Goal: Use online tool/utility: Utilize a website feature to perform a specific function

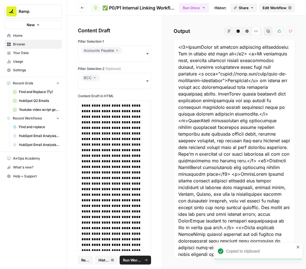
click at [136, 261] on span "Run Workflow" at bounding box center [133, 260] width 20 height 6
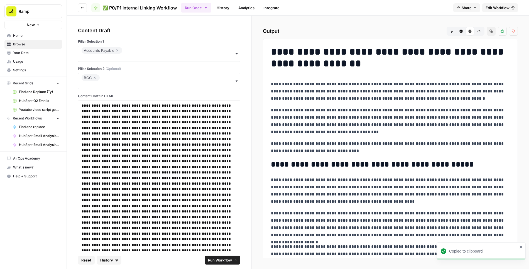
click at [117, 49] on icon "button" at bounding box center [116, 50] width 3 height 7
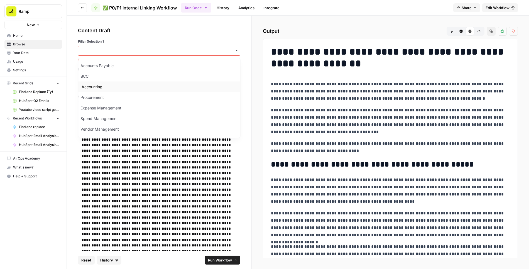
click at [98, 86] on div "Accounting" at bounding box center [159, 87] width 162 height 11
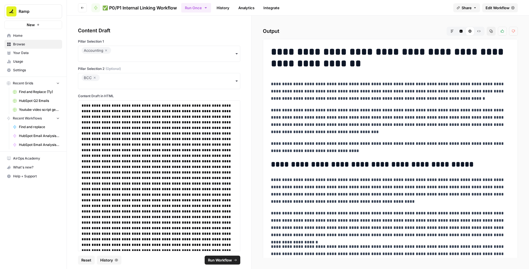
click at [93, 80] on icon "button" at bounding box center [94, 77] width 3 height 7
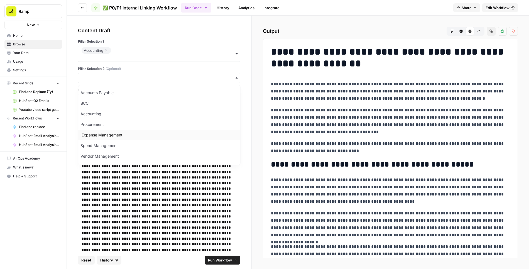
click at [95, 134] on div "Expense Management" at bounding box center [159, 135] width 162 height 11
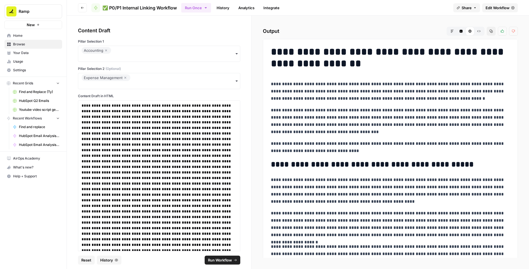
click at [212, 261] on span "Run Workflow" at bounding box center [220, 260] width 24 height 6
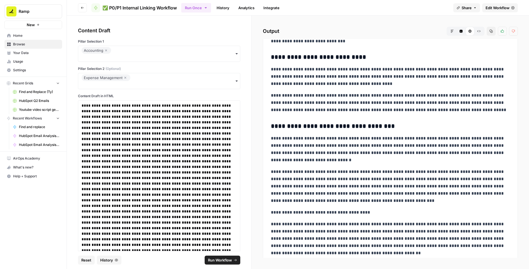
scroll to position [1908, 0]
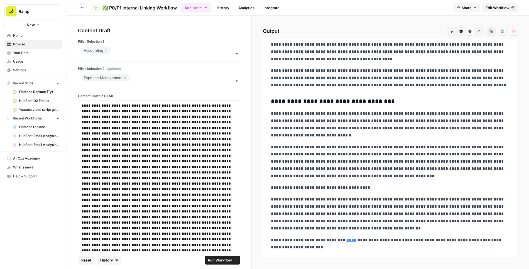
click at [125, 77] on icon "button" at bounding box center [125, 77] width 3 height 7
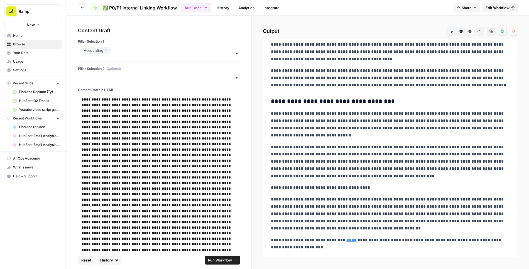
click at [105, 50] on icon "button" at bounding box center [105, 50] width 3 height 7
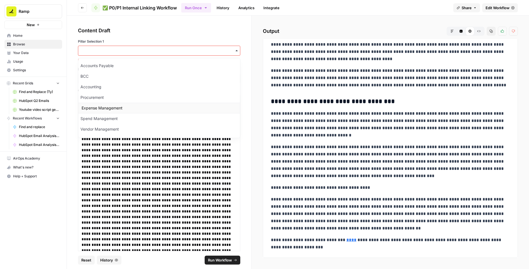
click at [102, 109] on div "Expense Management" at bounding box center [159, 108] width 162 height 11
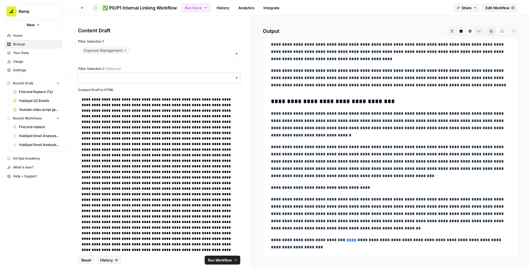
click at [107, 78] on input "Pillar Selection 2 (Optional)" at bounding box center [159, 78] width 155 height 6
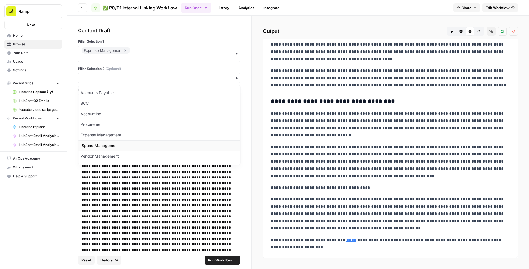
click at [100, 145] on div "Spend Management" at bounding box center [159, 145] width 162 height 11
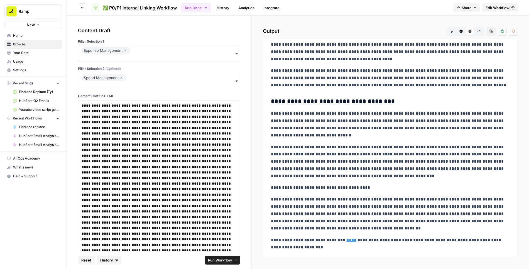
click at [221, 258] on span "Run Workflow" at bounding box center [220, 260] width 24 height 6
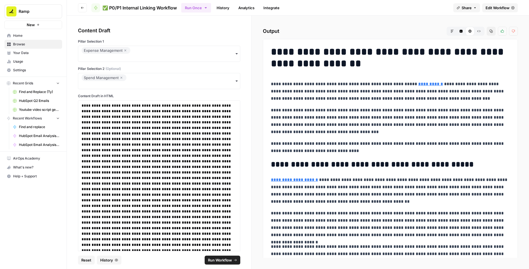
click at [306, 30] on icon "button" at bounding box center [478, 30] width 3 height 3
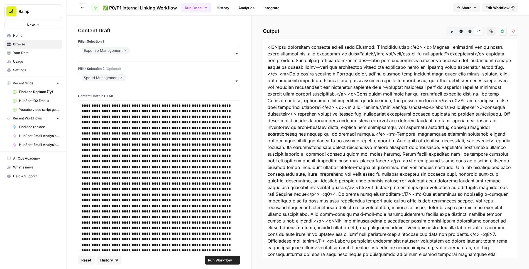
click at [306, 31] on icon "button" at bounding box center [490, 30] width 3 height 3
